Goal: Task Accomplishment & Management: Manage account settings

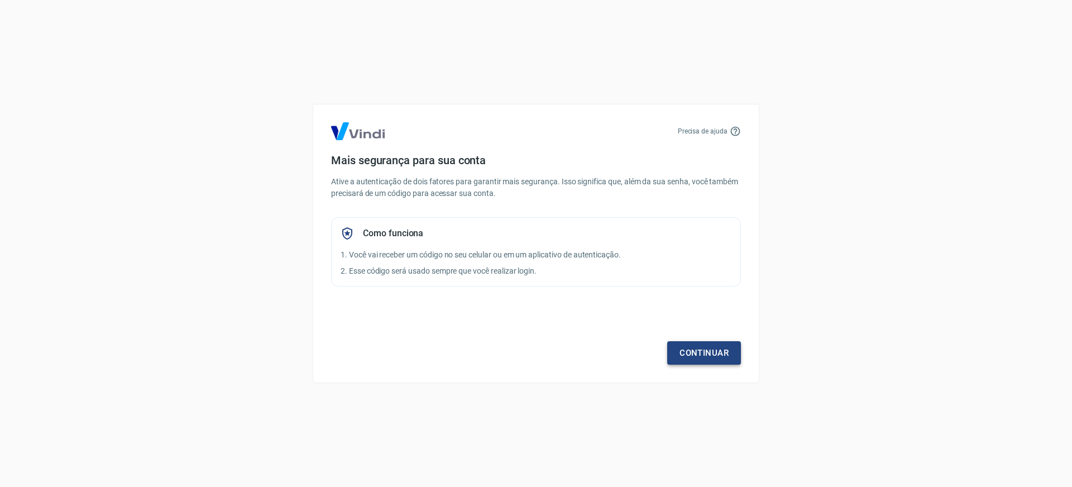
click at [699, 346] on link "Continuar" at bounding box center [704, 352] width 74 height 23
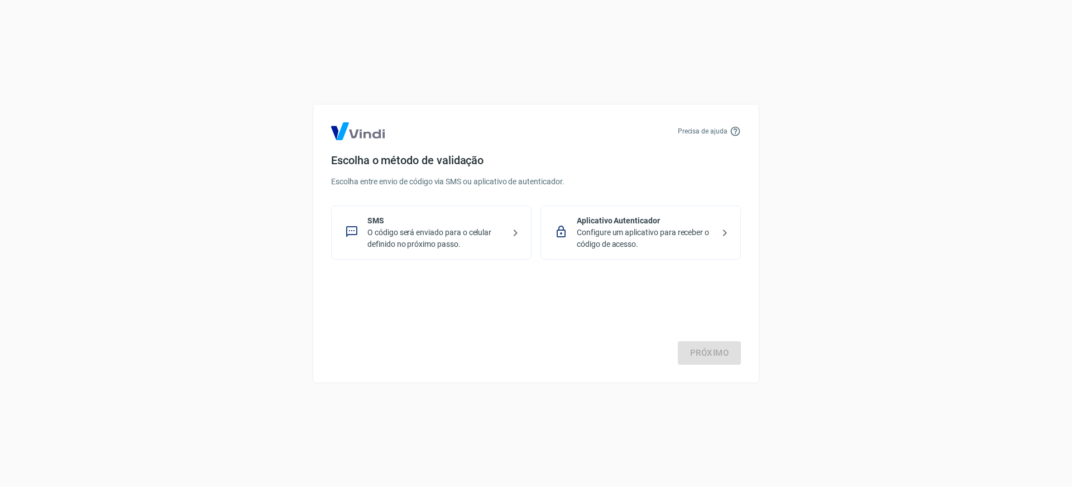
click at [409, 240] on p "O código será enviado para o celular definido no próximo passo." at bounding box center [435, 238] width 137 height 23
click at [712, 348] on link "Próximo" at bounding box center [709, 352] width 63 height 23
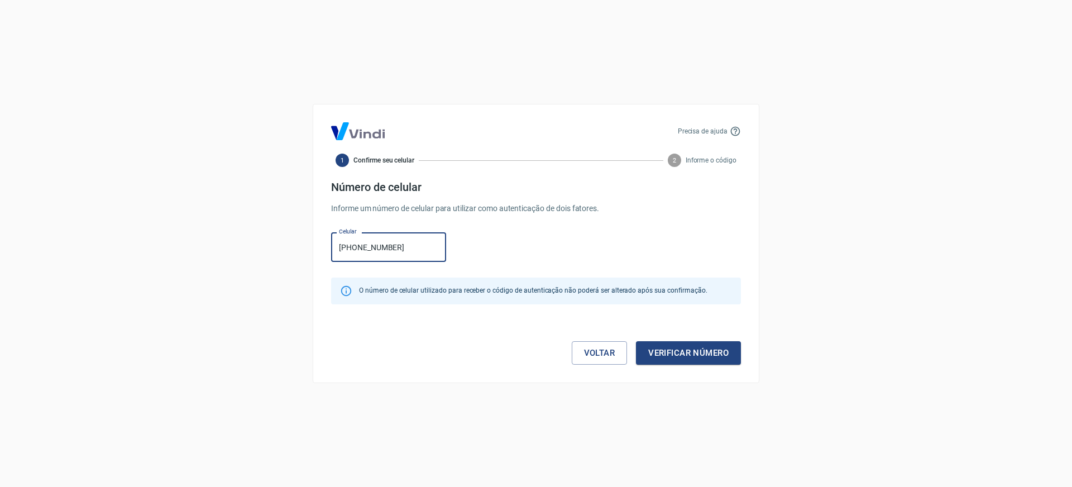
type input "[PHONE_NUMBER]"
click at [636, 341] on button "Verificar número" at bounding box center [688, 352] width 105 height 23
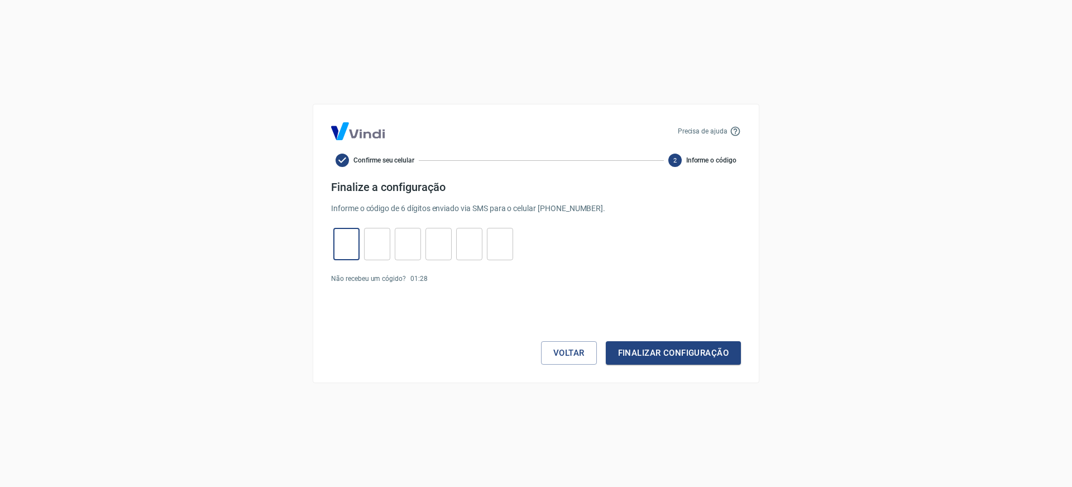
click at [347, 255] on input "tel" at bounding box center [346, 244] width 26 height 24
type input "7"
type input "0"
type input "4"
type input "7"
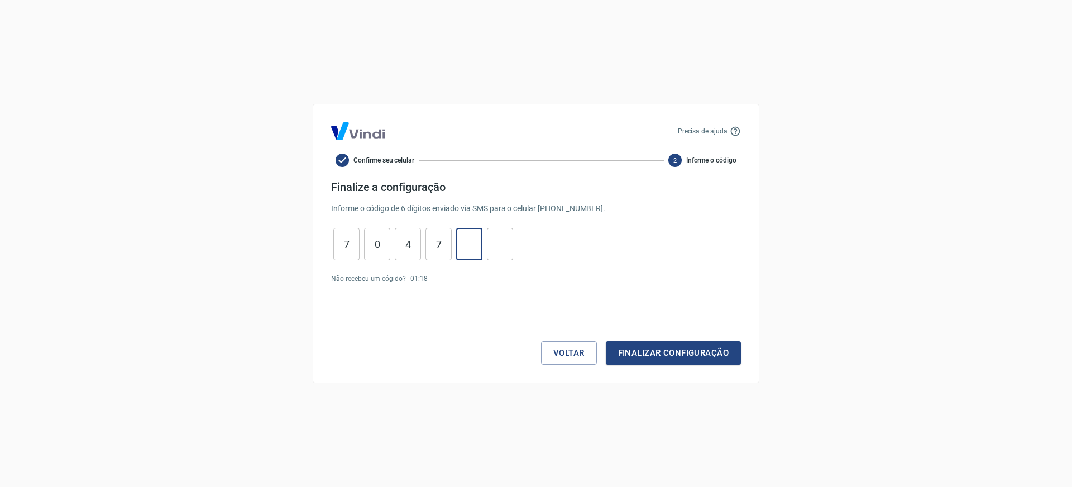
type input "8"
type input "4"
click at [666, 357] on button "Finalizar configuração" at bounding box center [673, 352] width 135 height 23
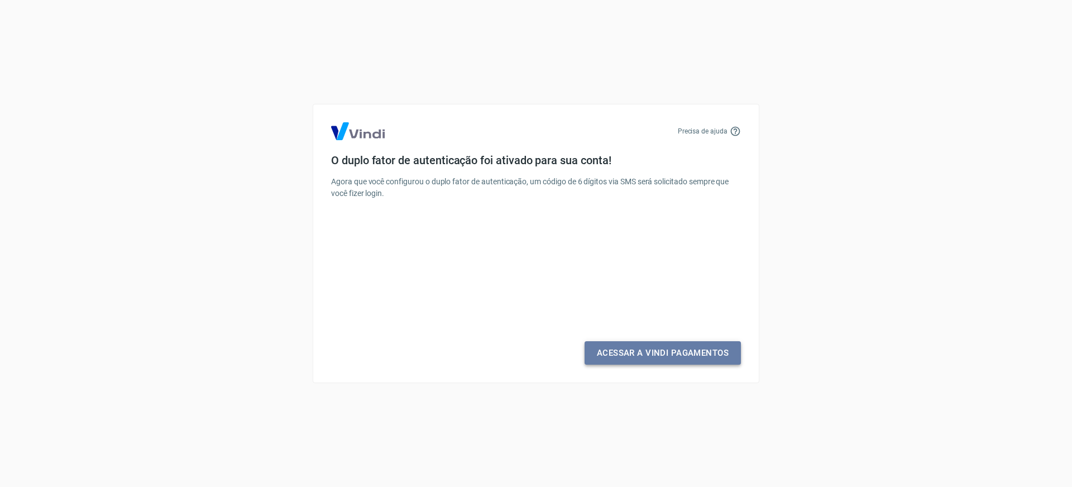
click at [680, 356] on link "Acessar a Vindi Pagamentos" at bounding box center [663, 352] width 156 height 23
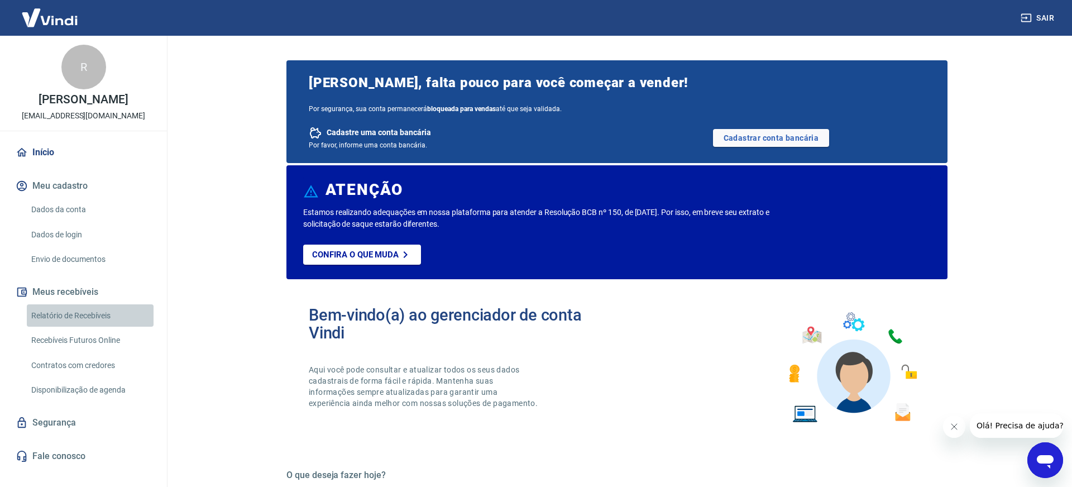
click at [83, 317] on link "Relatório de Recebíveis" at bounding box center [90, 315] width 127 height 23
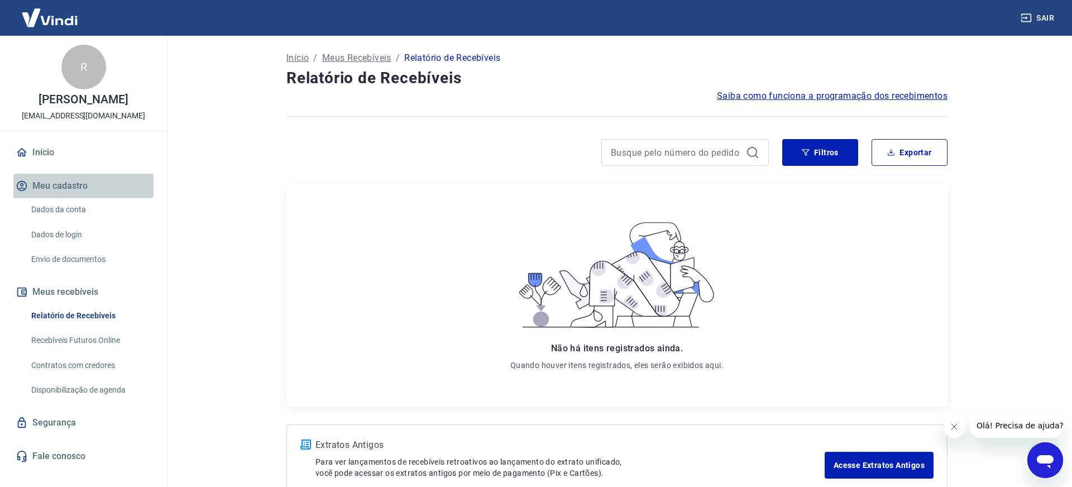
click at [65, 188] on button "Meu cadastro" at bounding box center [83, 186] width 140 height 25
click at [70, 198] on link "Dados da conta" at bounding box center [90, 209] width 127 height 23
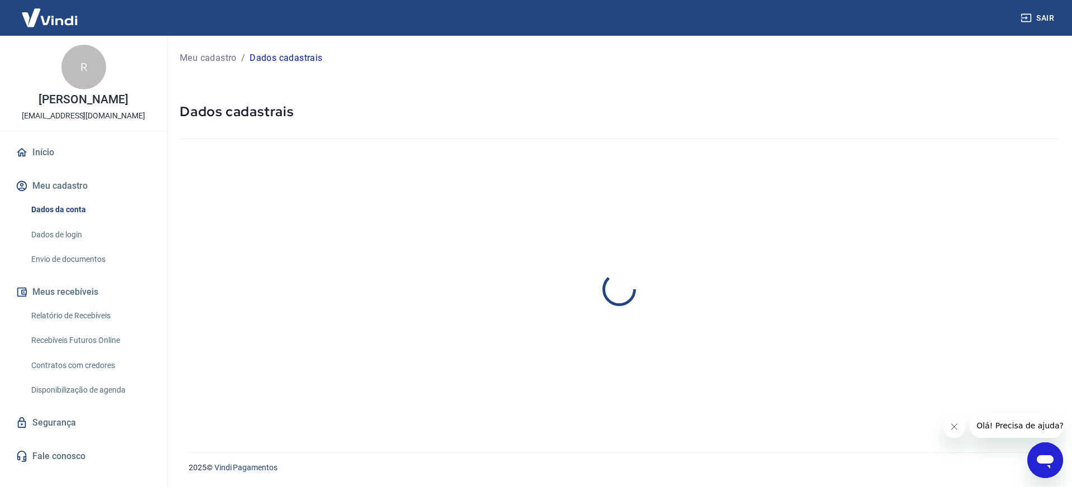
select select "SP"
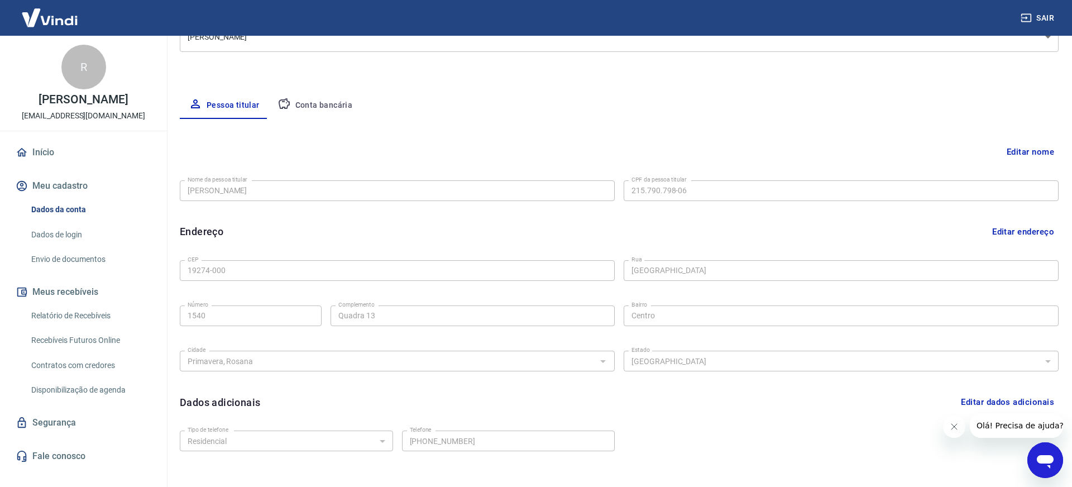
scroll to position [228, 0]
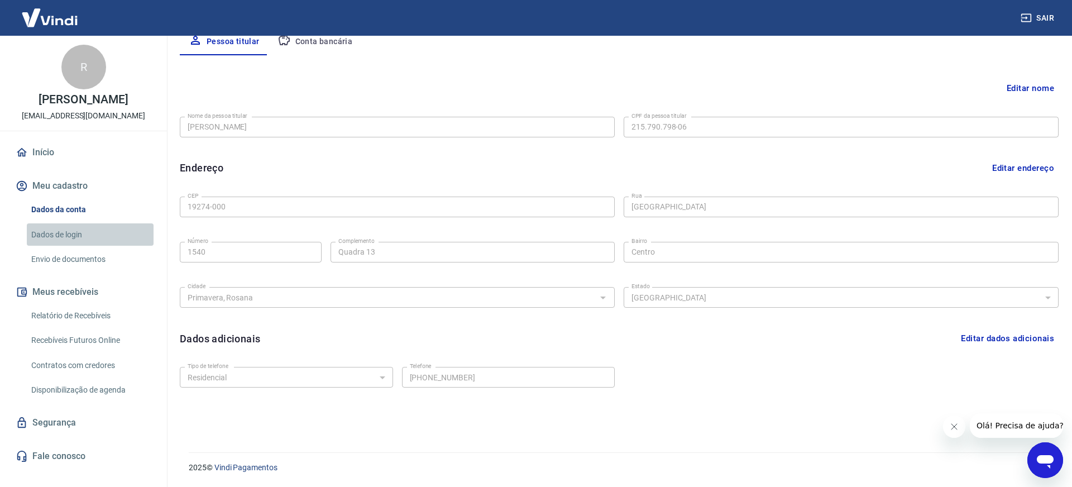
click at [56, 232] on link "Dados de login" at bounding box center [90, 234] width 127 height 23
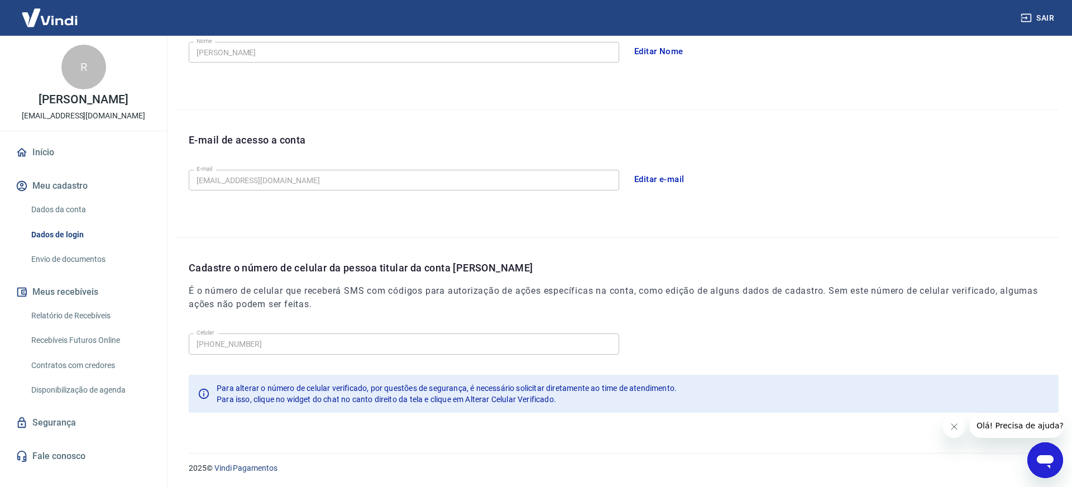
scroll to position [228, 0]
click at [58, 456] on link "Fale conosco" at bounding box center [83, 456] width 140 height 25
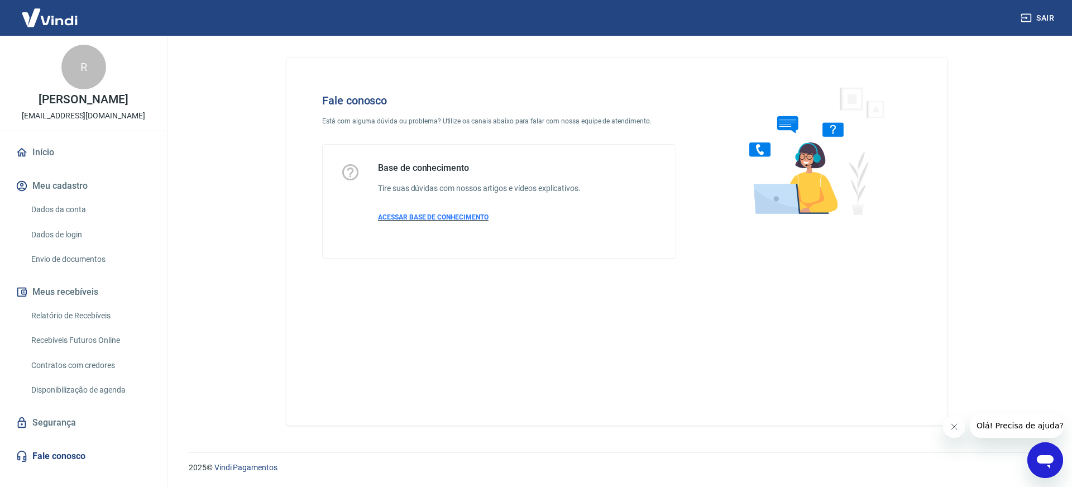
click at [421, 218] on span "ACESSAR BASE DE CONHECIMENTO" at bounding box center [433, 217] width 111 height 8
